Goal: Task Accomplishment & Management: Manage account settings

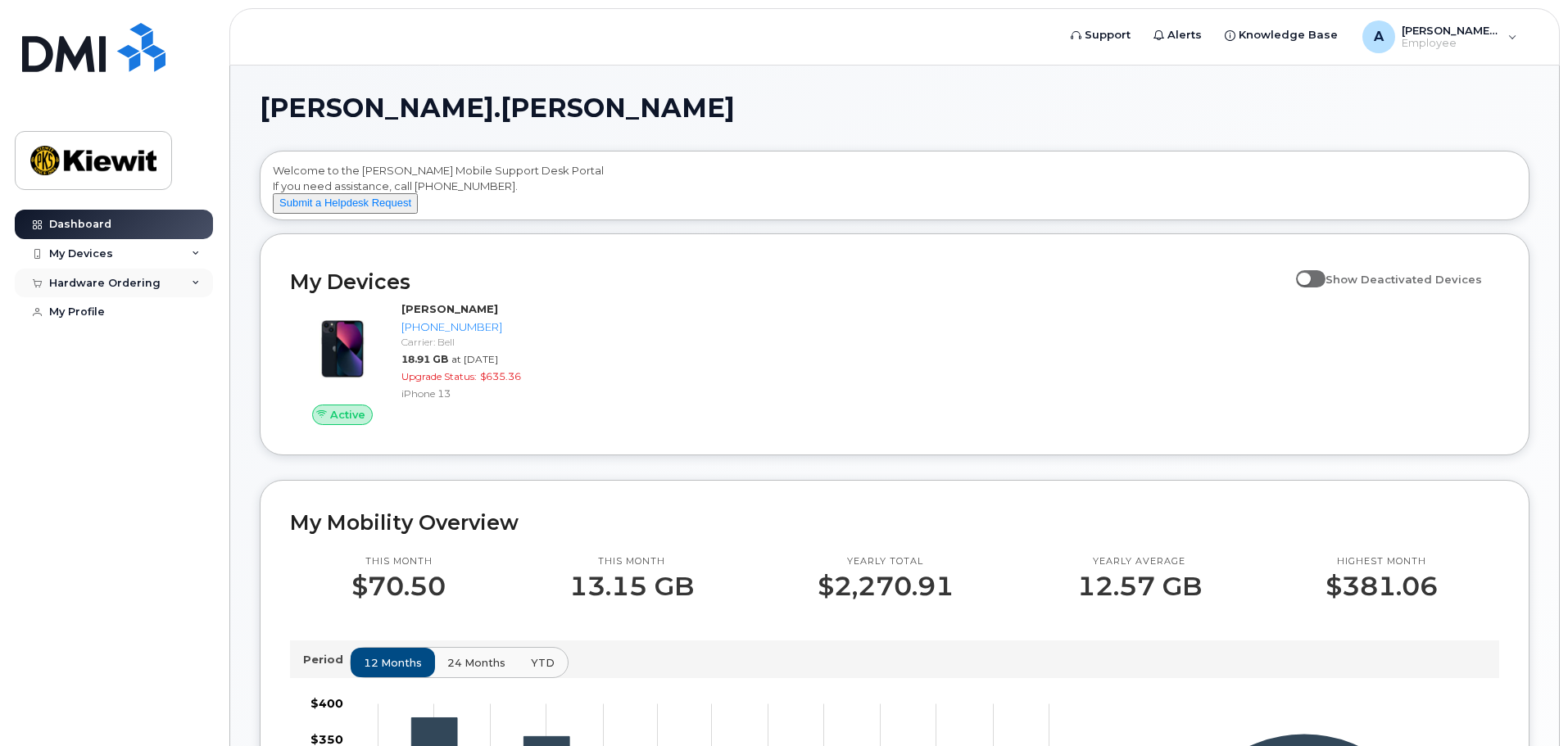
click at [126, 285] on div "Hardware Ordering" at bounding box center [104, 283] width 111 height 13
click at [98, 314] on div "My Orders" at bounding box center [85, 312] width 59 height 15
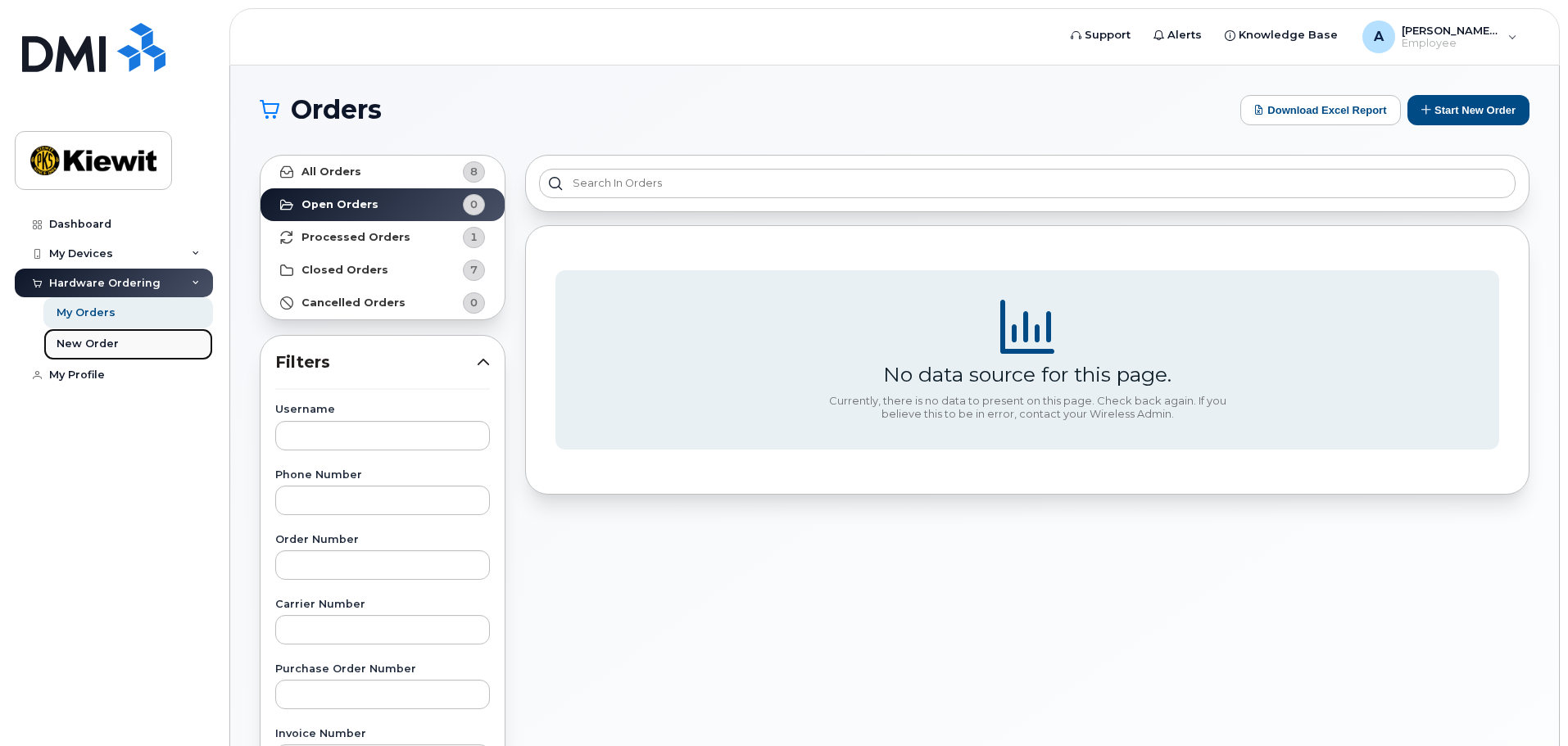
click at [92, 339] on div "New Order" at bounding box center [87, 344] width 62 height 15
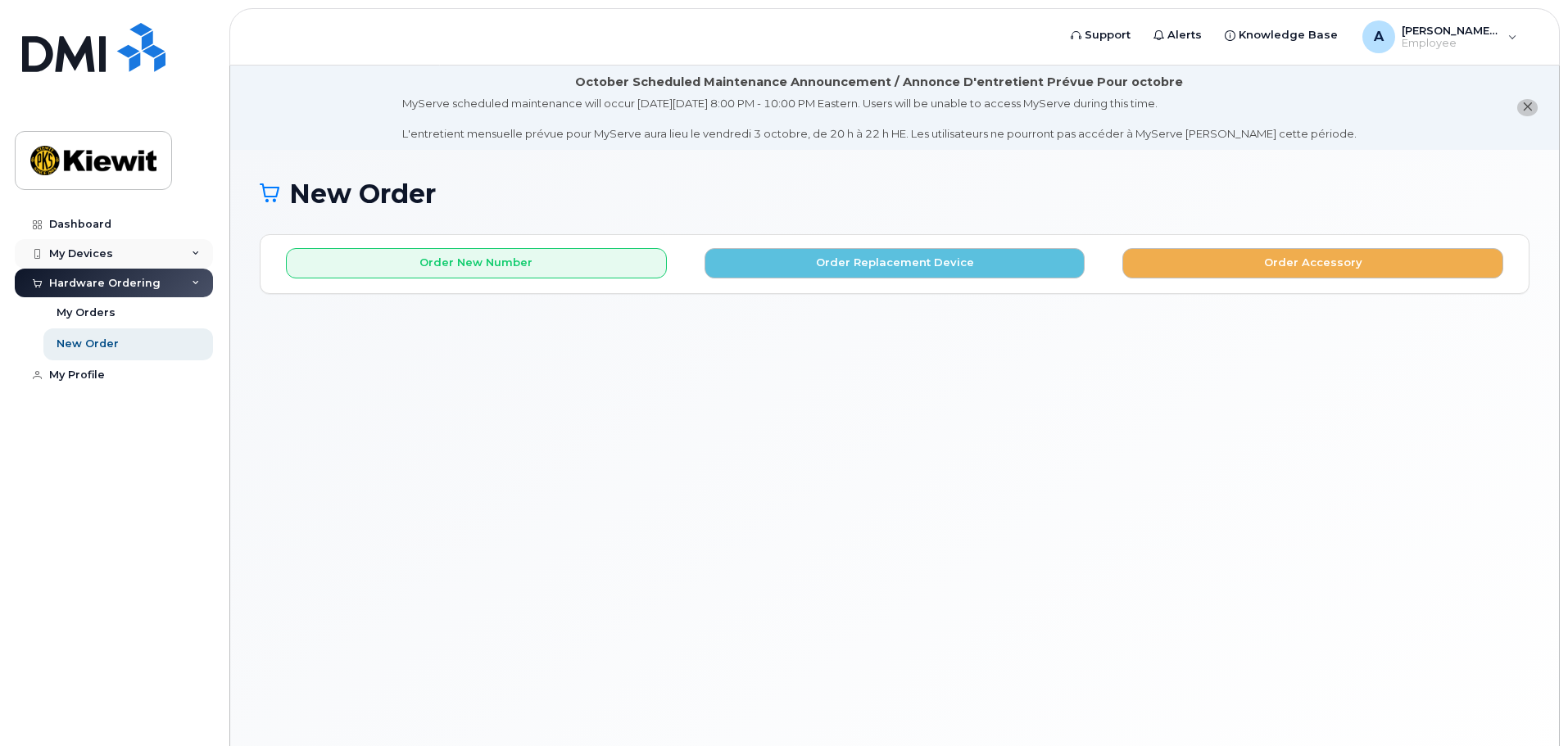
click at [75, 256] on div "My Devices" at bounding box center [80, 253] width 64 height 13
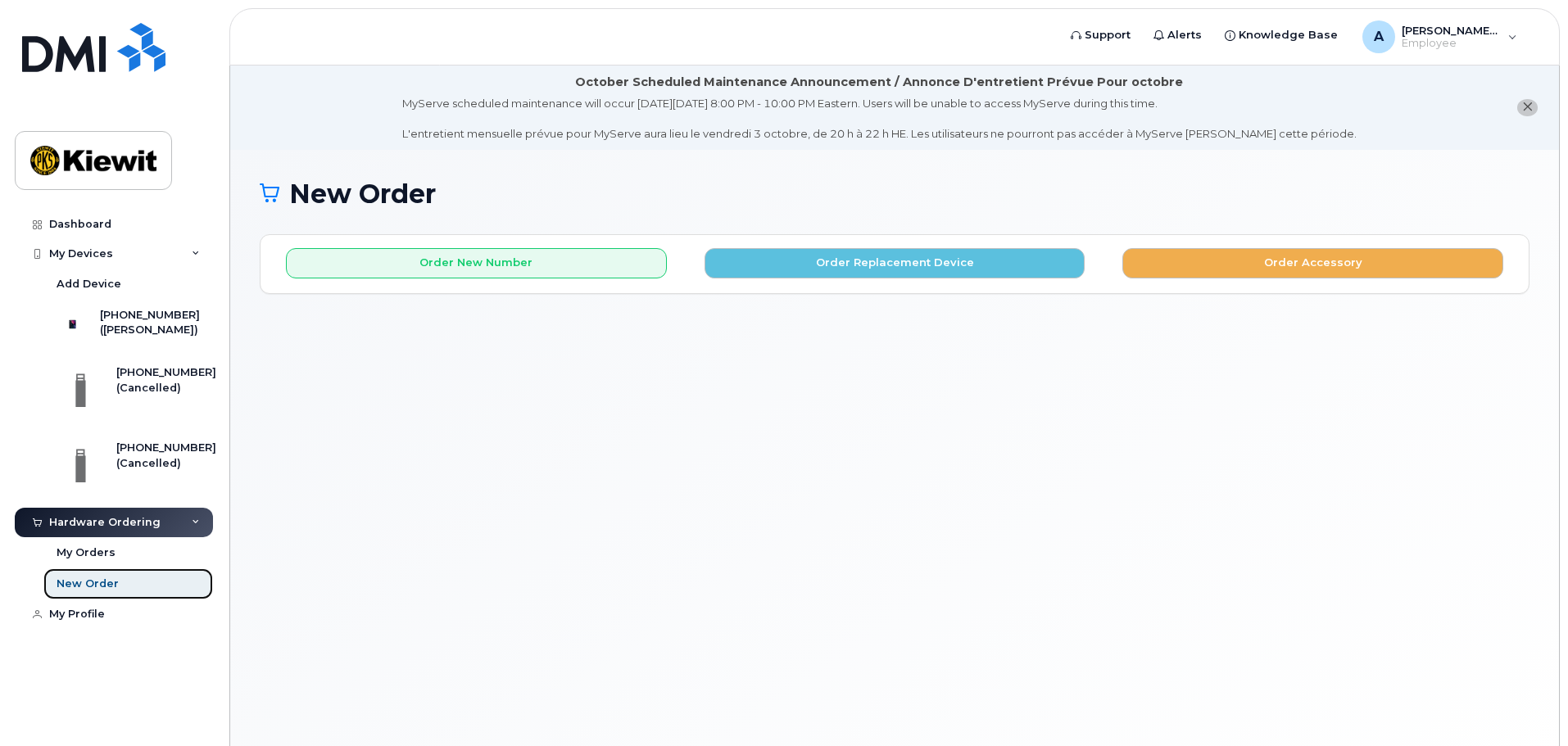
click at [94, 591] on div "New Order" at bounding box center [87, 584] width 62 height 15
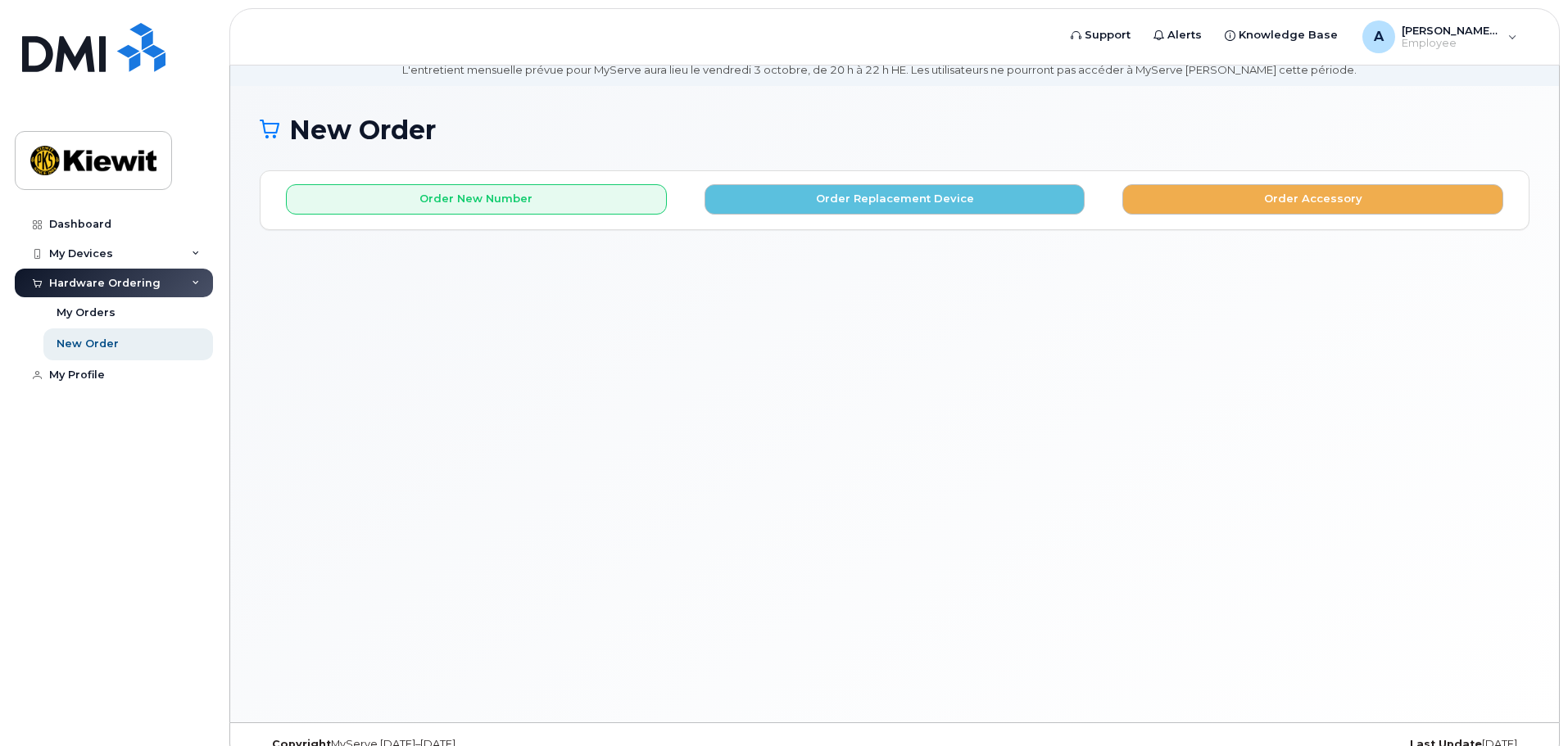
scroll to position [92, 0]
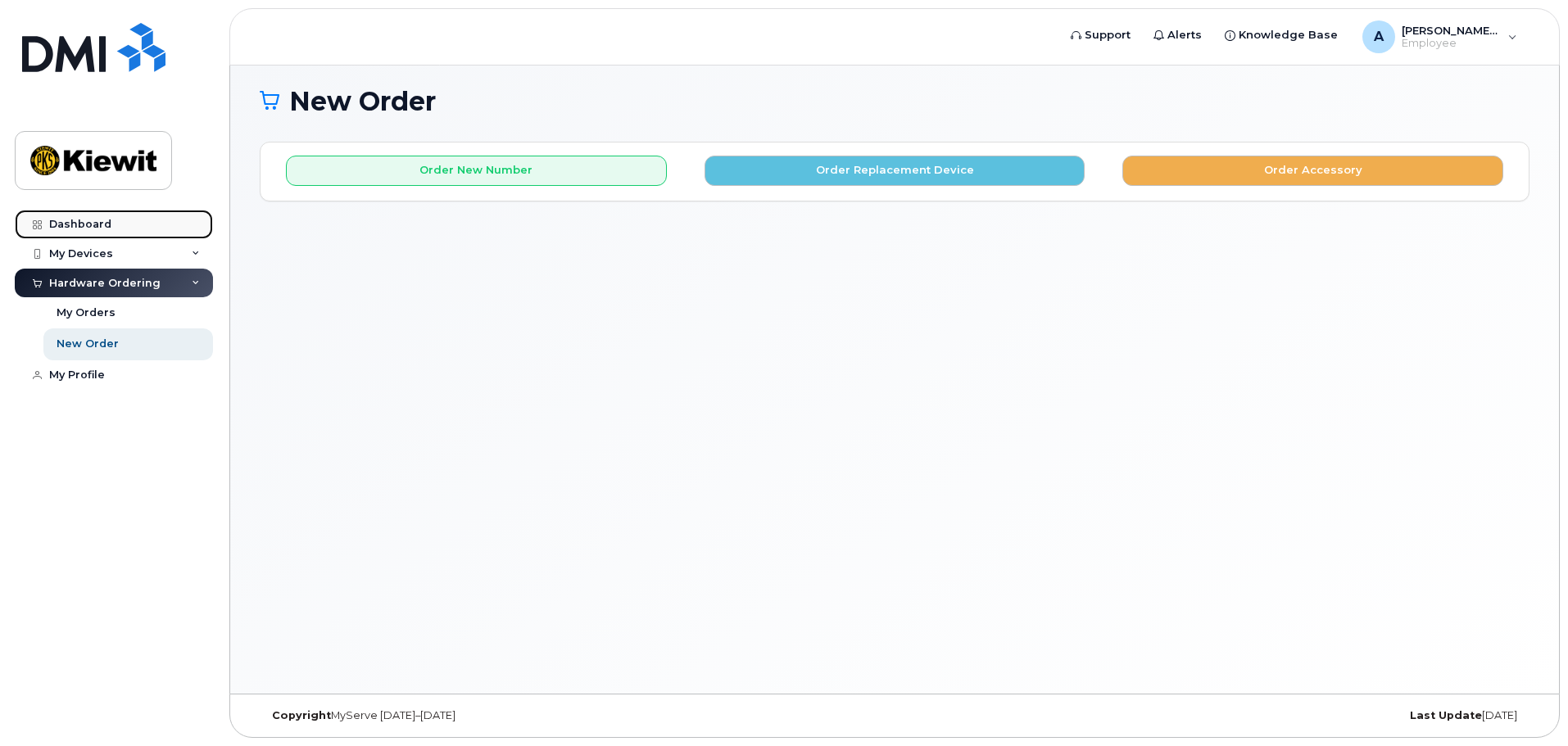
click at [72, 227] on div "Dashboard" at bounding box center [80, 224] width 62 height 13
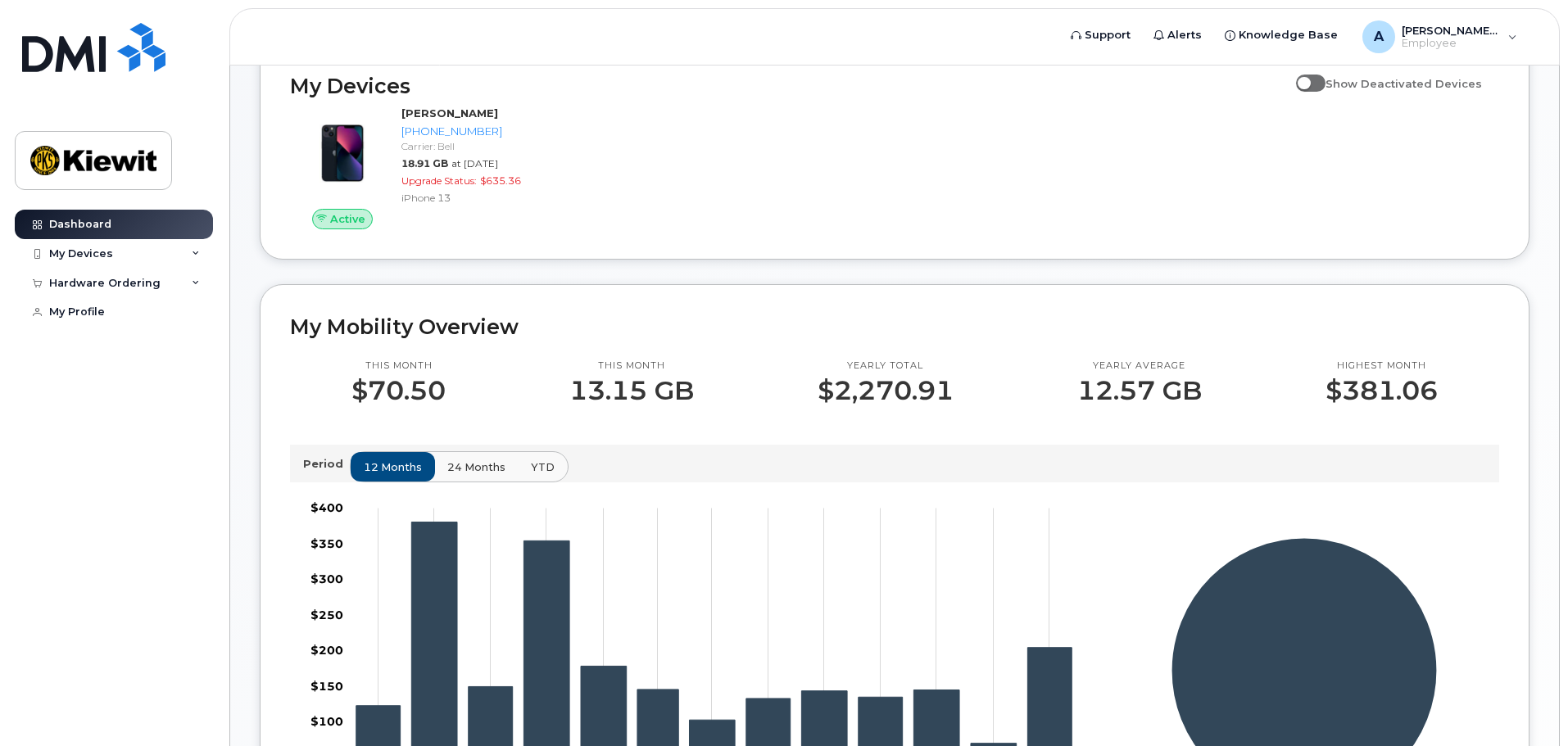
scroll to position [327, 0]
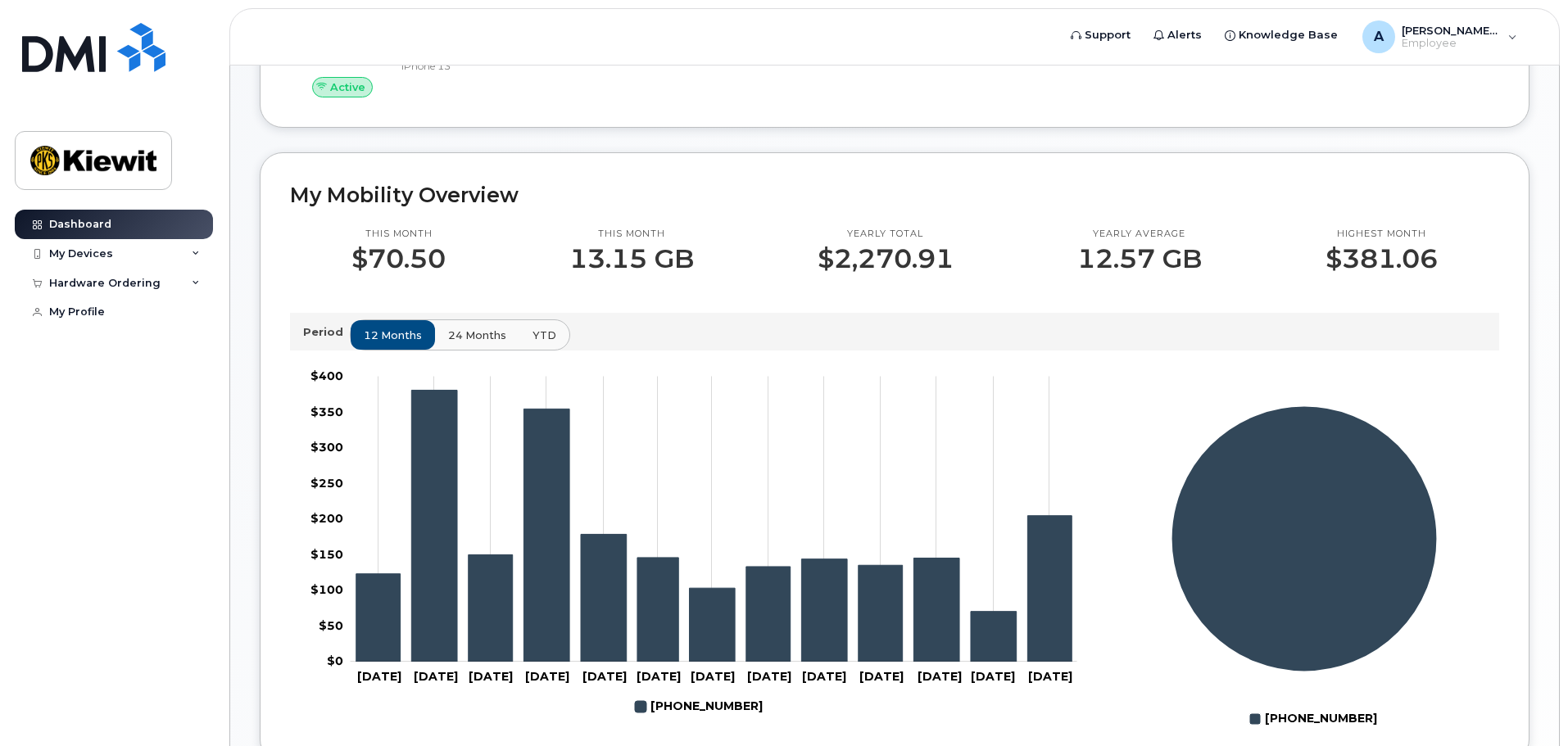
click at [487, 344] on span "24 months" at bounding box center [477, 335] width 58 height 15
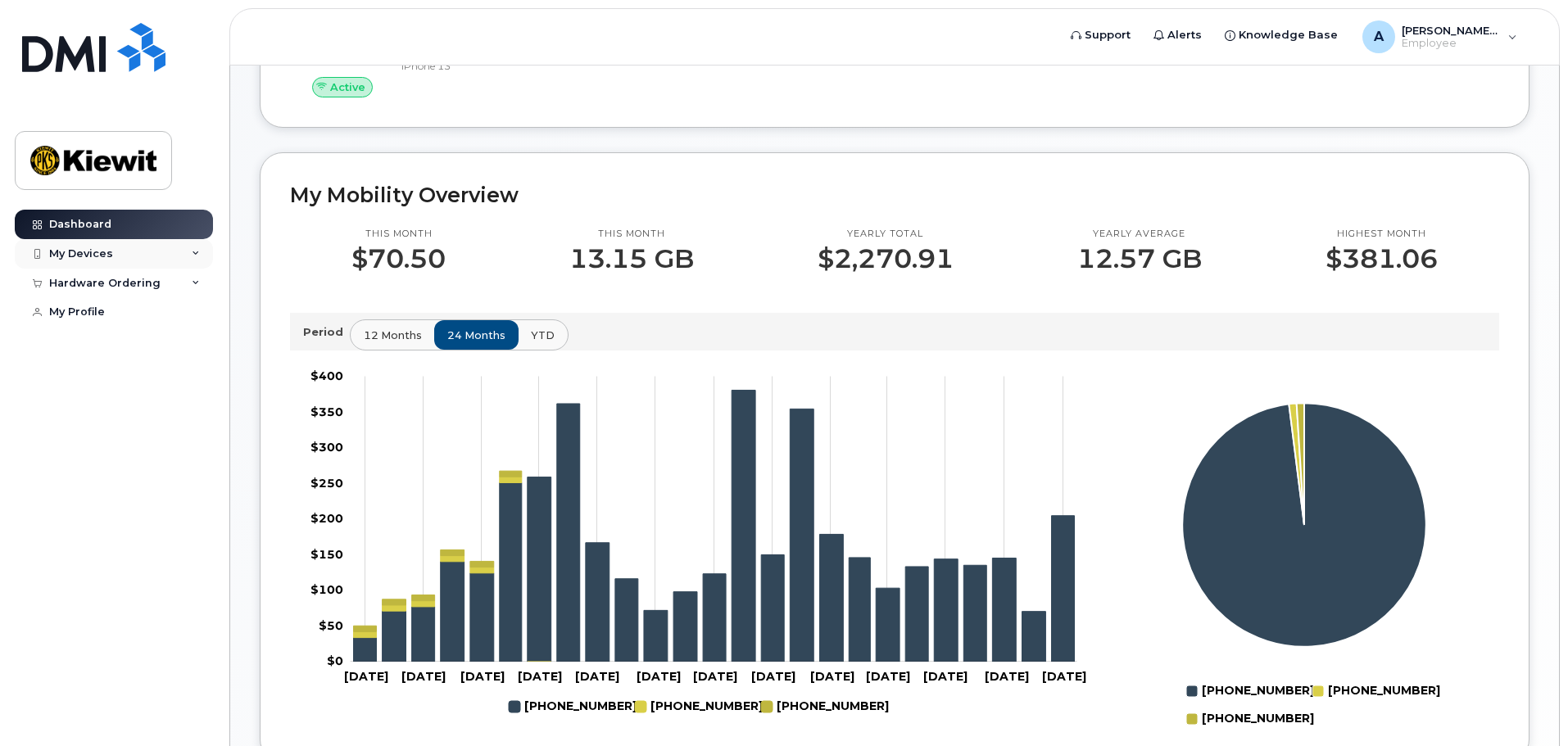
click at [77, 248] on div "My Devices" at bounding box center [80, 253] width 64 height 13
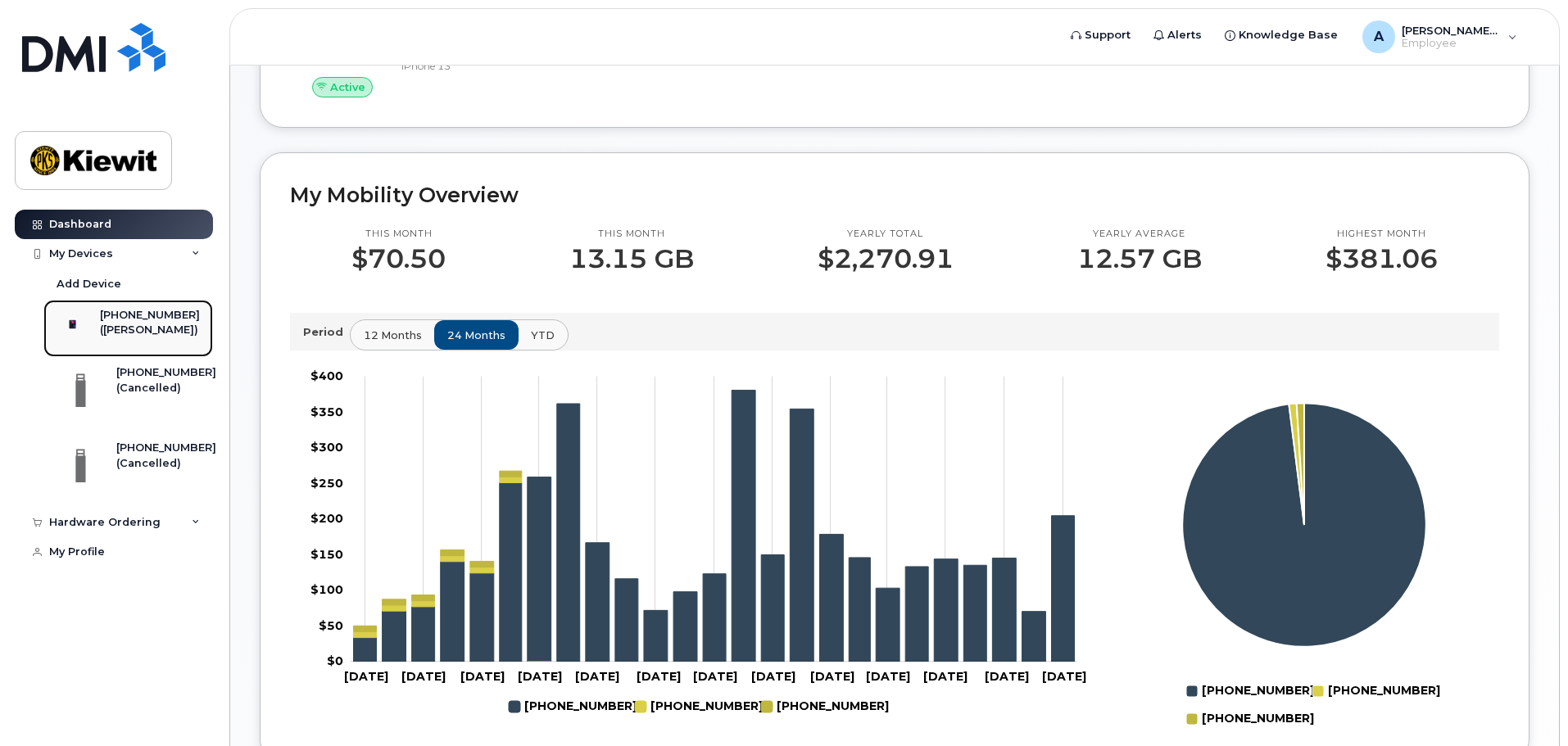
click at [111, 333] on div "778-231-8597 (Ashley Smidt)" at bounding box center [125, 328] width 148 height 41
click at [113, 335] on div "778-231-8597 (Ashley Smidt)" at bounding box center [125, 328] width 148 height 41
click at [114, 336] on div "778-231-8597 (Ashley Smidt)" at bounding box center [125, 328] width 148 height 41
click at [80, 332] on img at bounding box center [73, 324] width 16 height 16
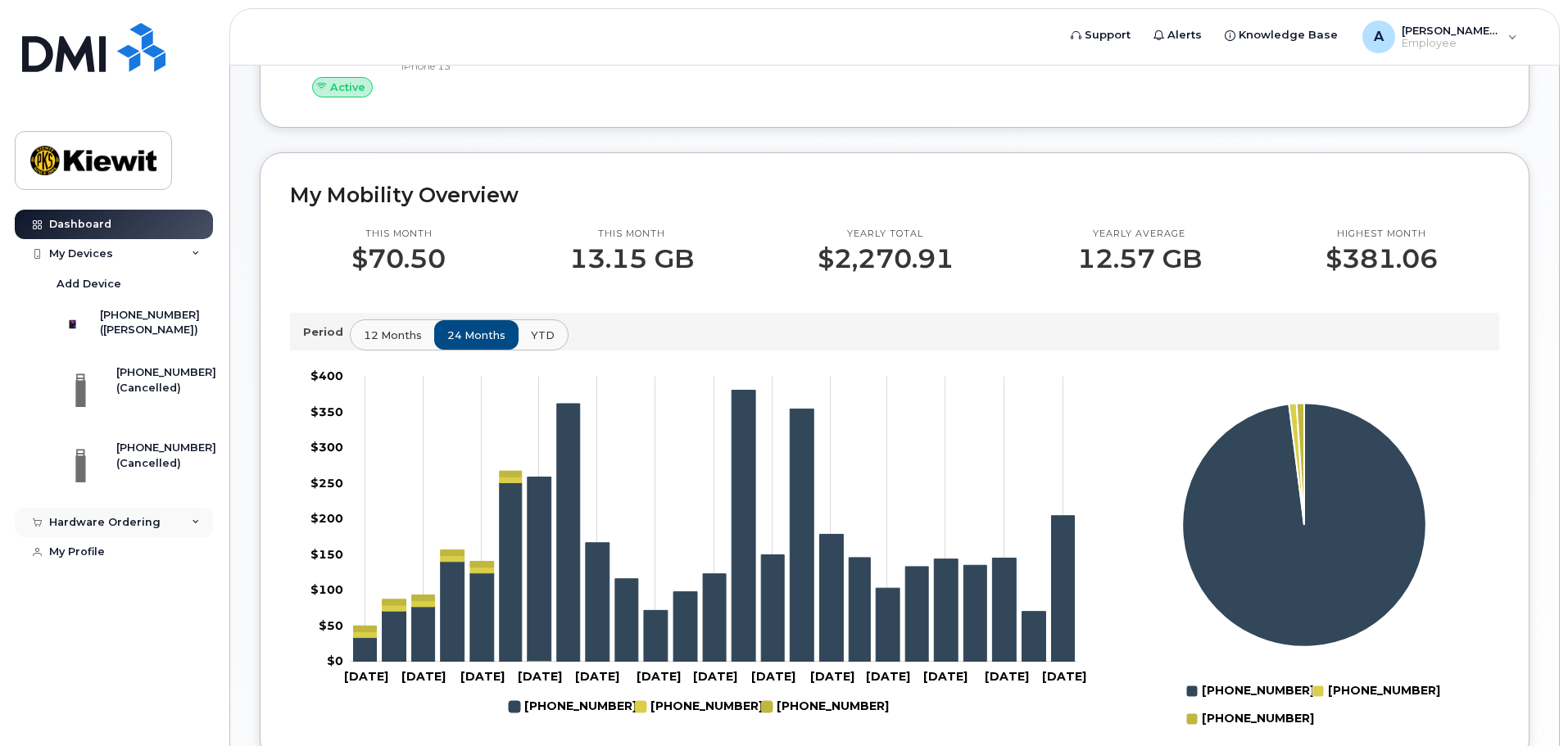
click at [97, 529] on div "Hardware Ordering" at bounding box center [104, 522] width 111 height 13
